Goal: Task Accomplishment & Management: Manage account settings

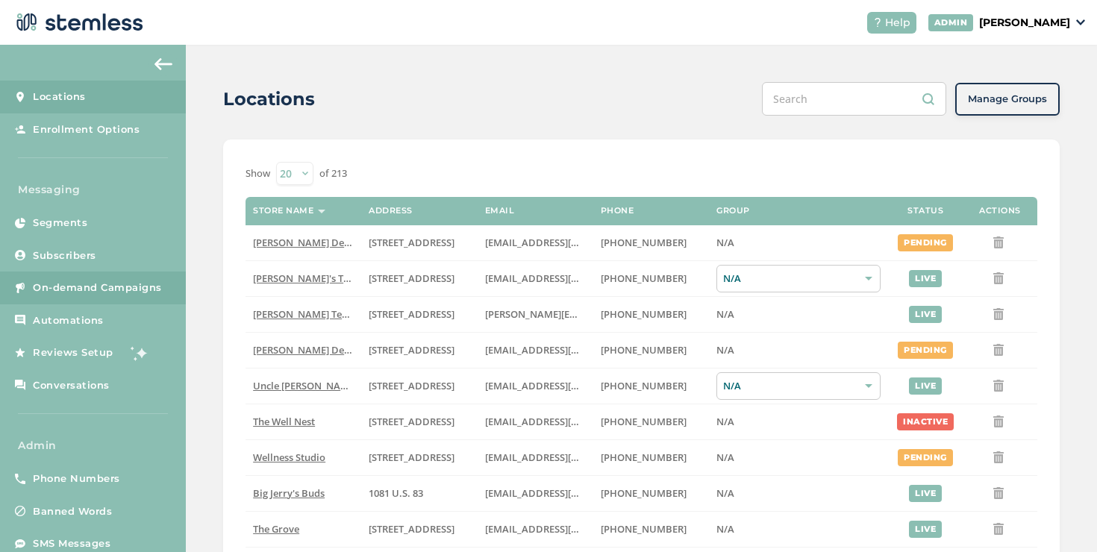
click at [154, 281] on span "On-demand Campaigns" at bounding box center [97, 288] width 129 height 15
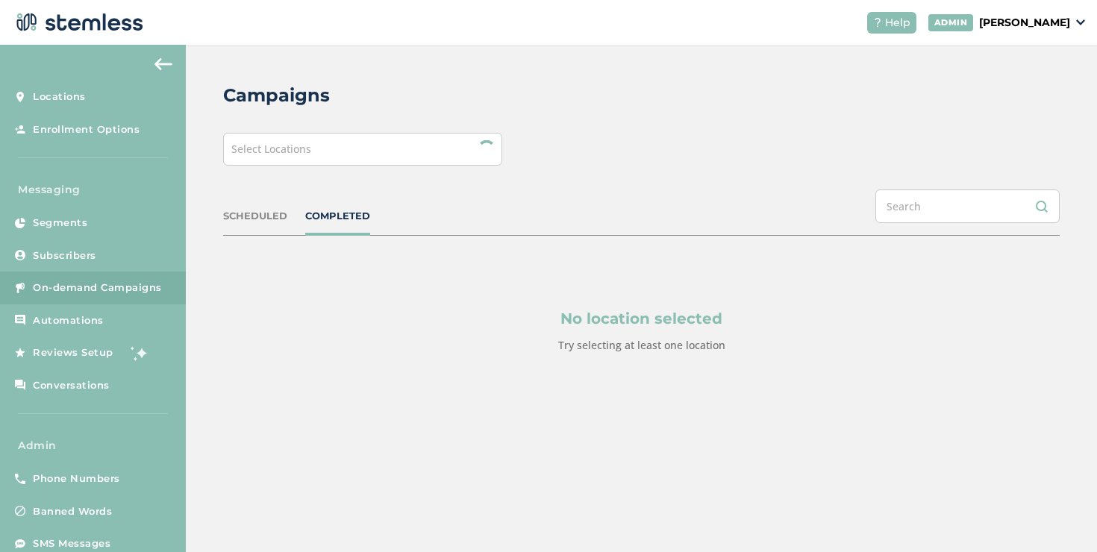
click at [374, 160] on div "Select Locations" at bounding box center [362, 149] width 279 height 33
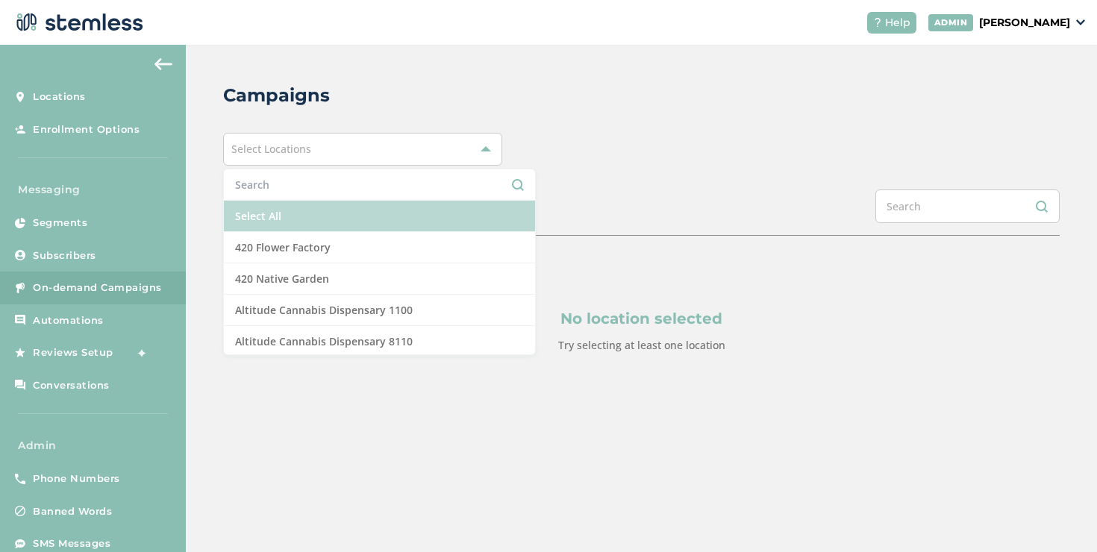
click at [338, 209] on li "Select All" at bounding box center [379, 216] width 311 height 31
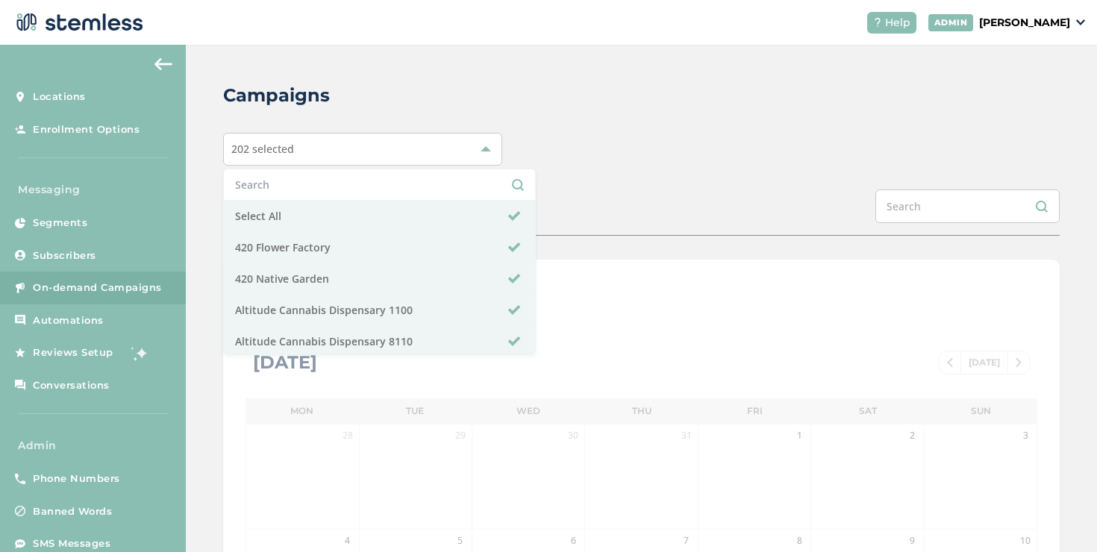
click at [734, 34] on header "Help [PERSON_NAME]" at bounding box center [548, 22] width 1097 height 45
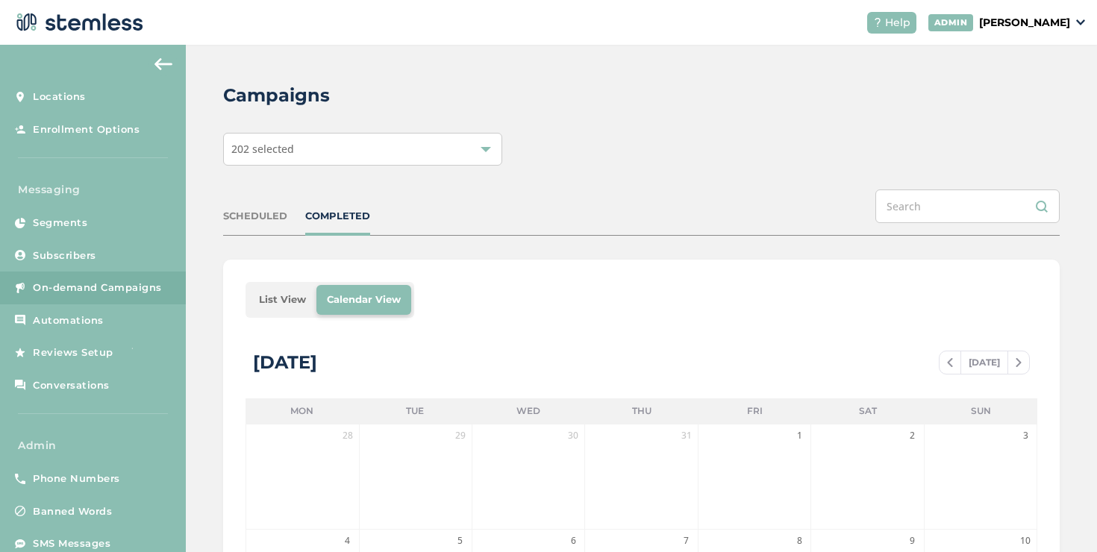
click at [273, 311] on li "List View" at bounding box center [282, 300] width 68 height 30
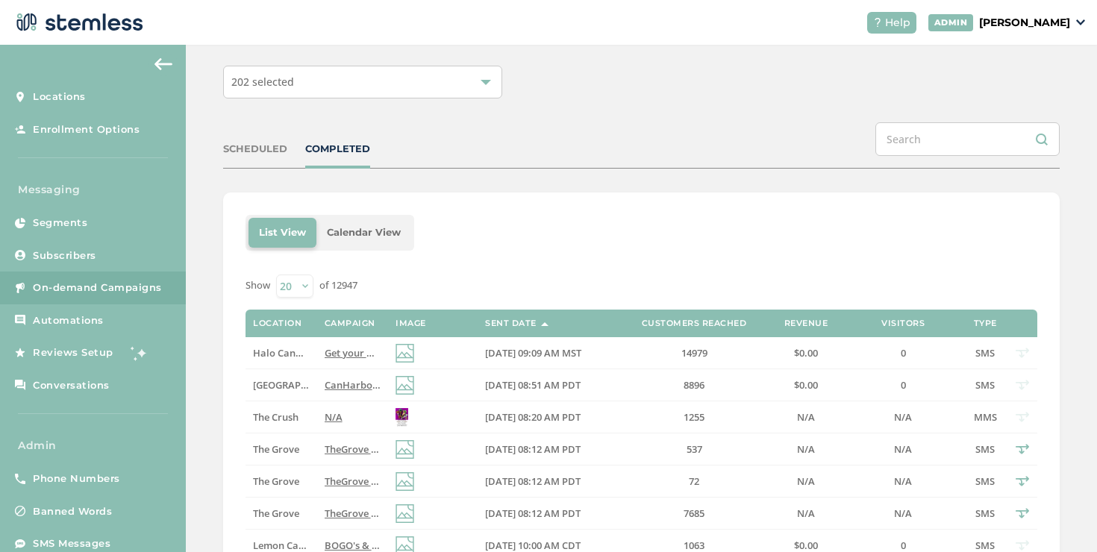
scroll to position [70, 0]
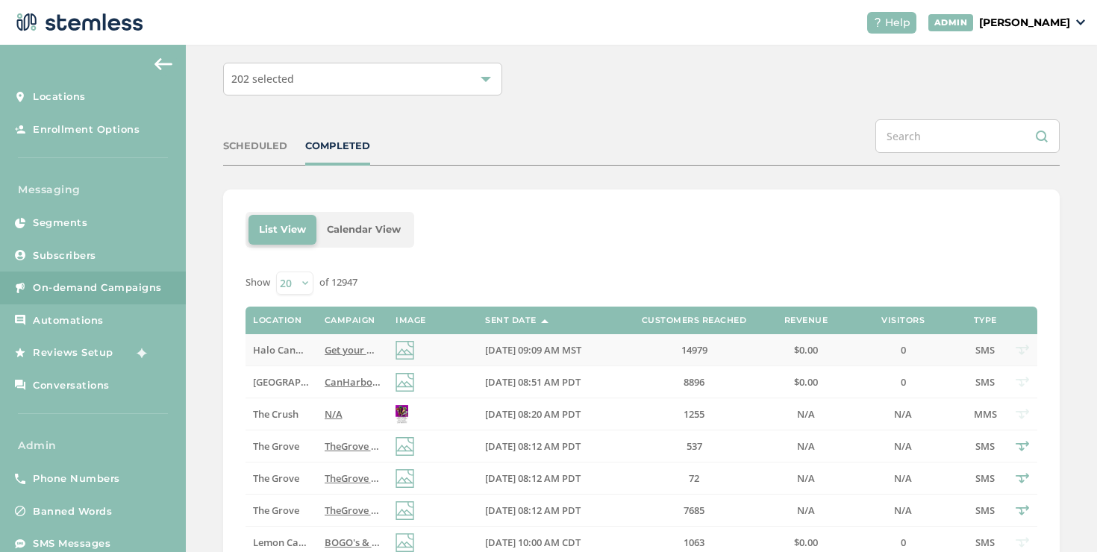
click at [345, 349] on span "Get your weekend started right with the Halo, deals across the store! Reply END…" at bounding box center [530, 349] width 410 height 13
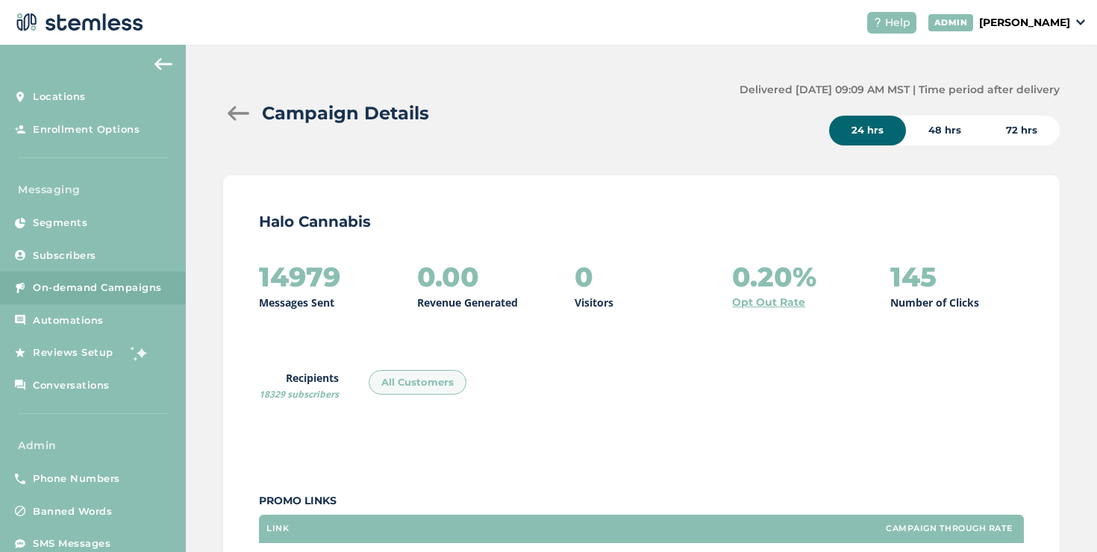
click at [245, 119] on div at bounding box center [238, 113] width 30 height 15
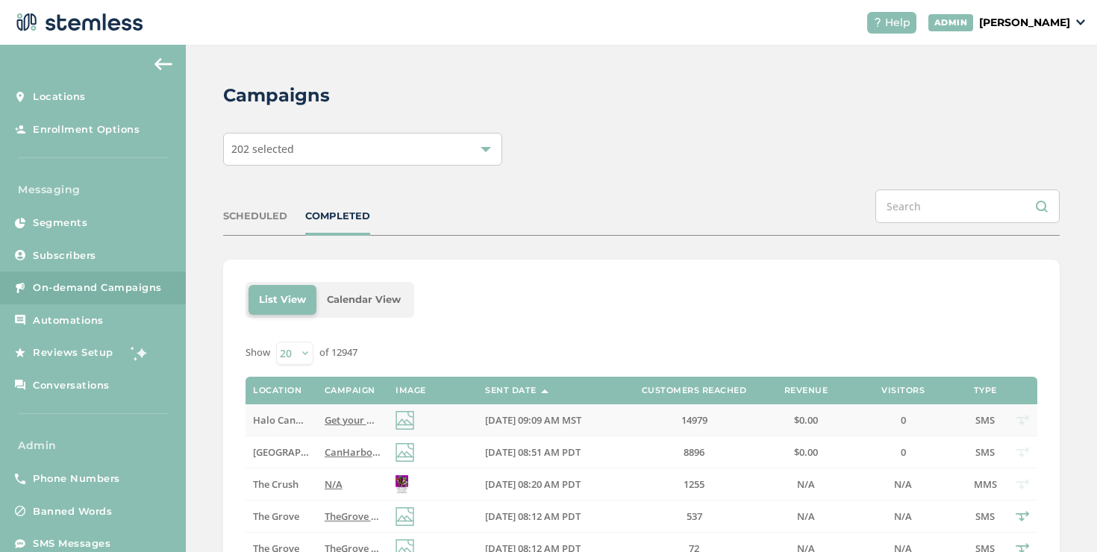
click at [534, 410] on td "[DATE] 09:09 AM MST" at bounding box center [549, 420] width 142 height 32
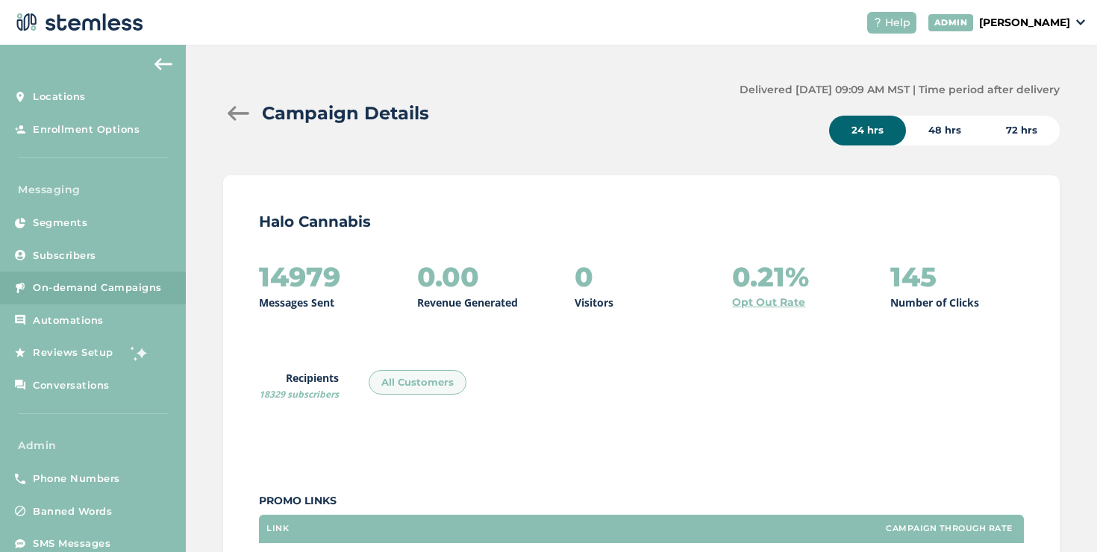
click at [235, 109] on div at bounding box center [238, 113] width 30 height 15
